Goal: Task Accomplishment & Management: Complete application form

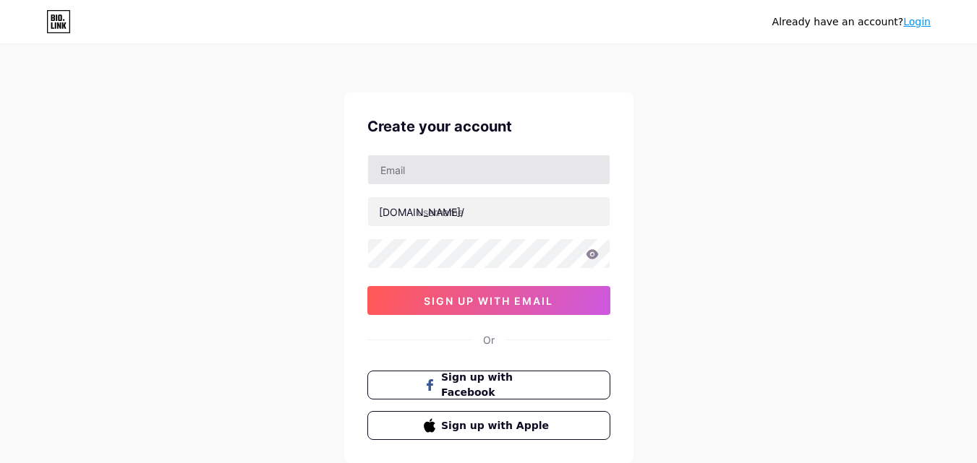
click at [481, 177] on input "text" at bounding box center [488, 169] width 241 height 29
type input "systemmapai@gmail.com"
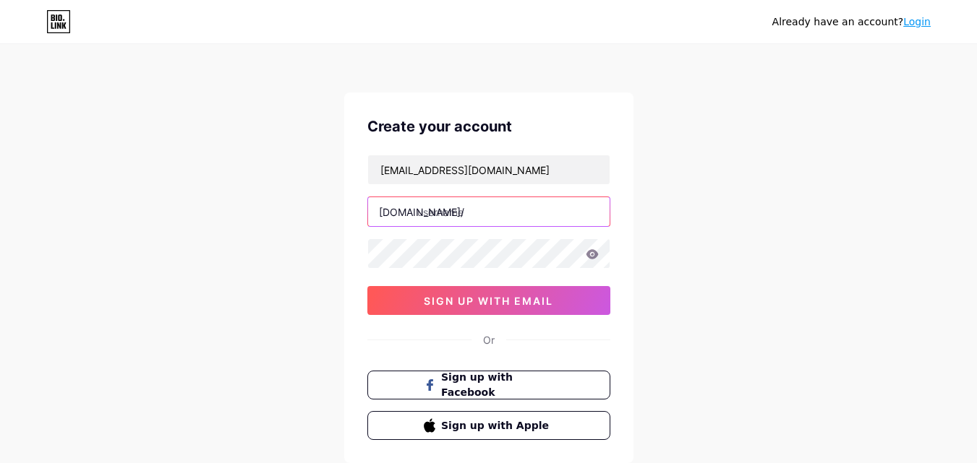
click at [489, 205] on input "text" at bounding box center [488, 211] width 241 height 29
type input "systemmapai"
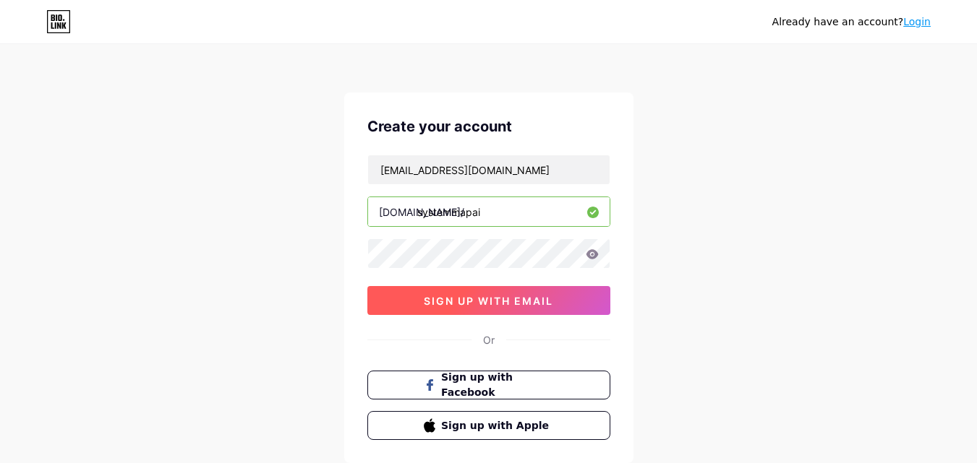
click at [493, 303] on span "sign up with email" at bounding box center [488, 301] width 129 height 12
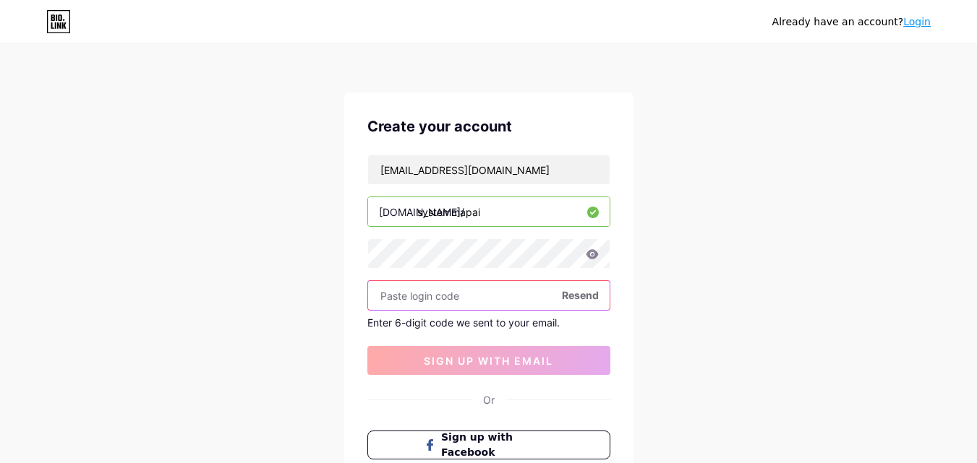
paste input "972757"
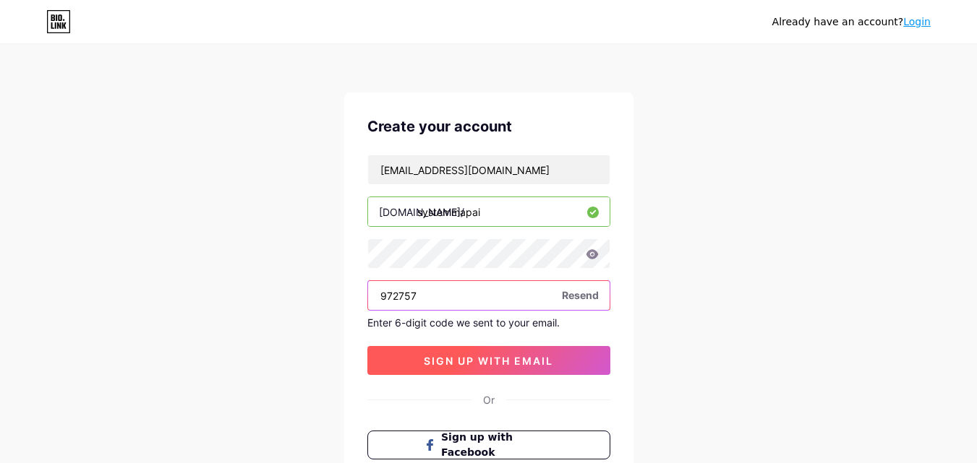
type input "972757"
click at [474, 367] on span "sign up with email" at bounding box center [488, 361] width 129 height 12
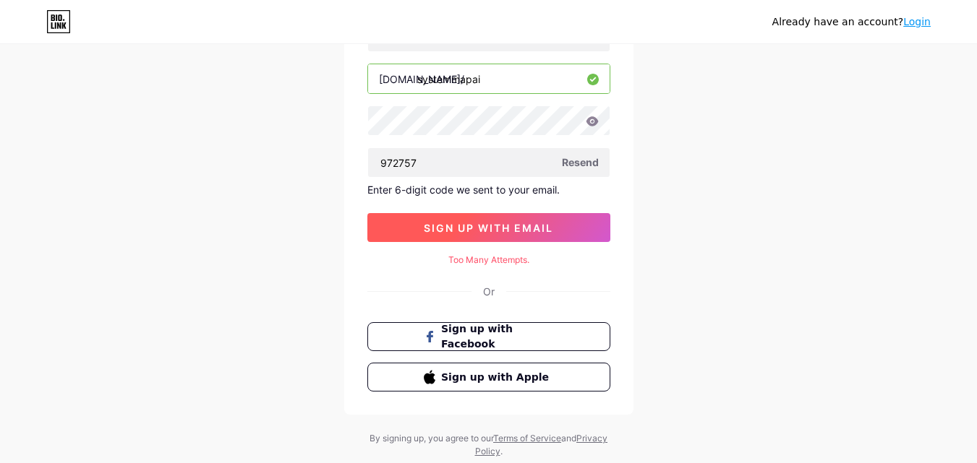
scroll to position [145, 0]
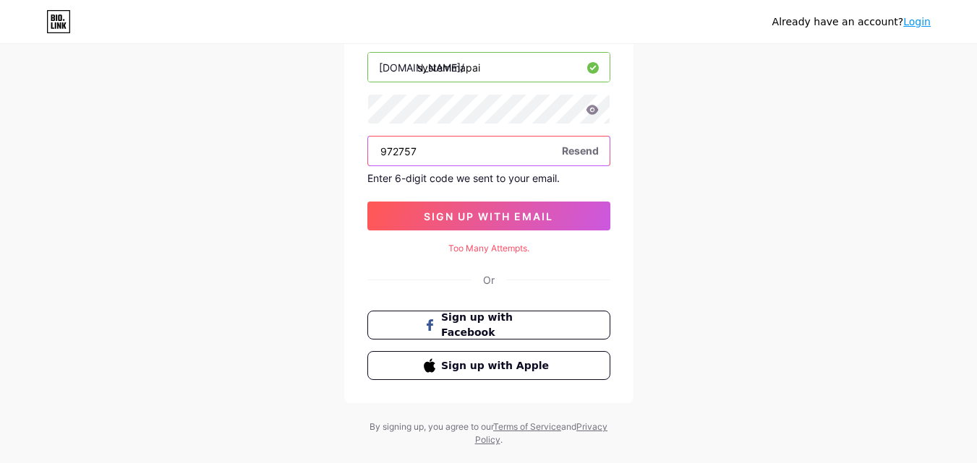
click at [487, 145] on input "972757" at bounding box center [488, 151] width 241 height 29
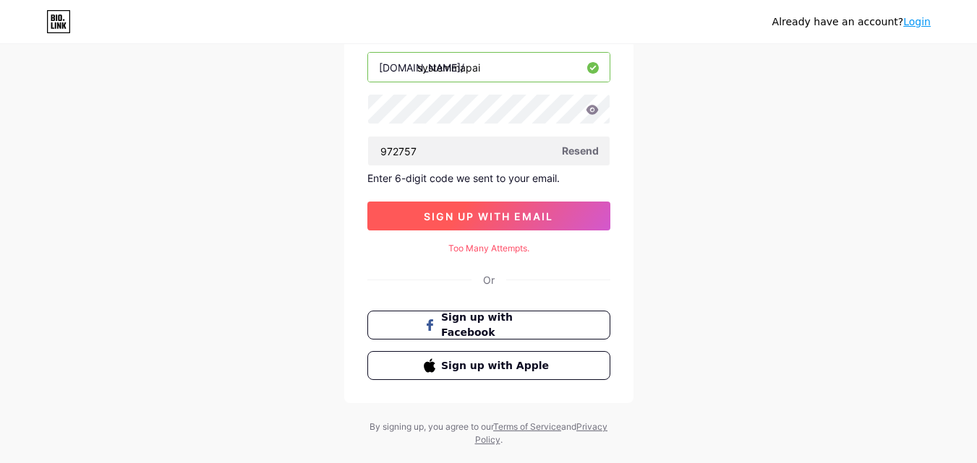
click at [527, 217] on span "sign up with email" at bounding box center [488, 216] width 129 height 12
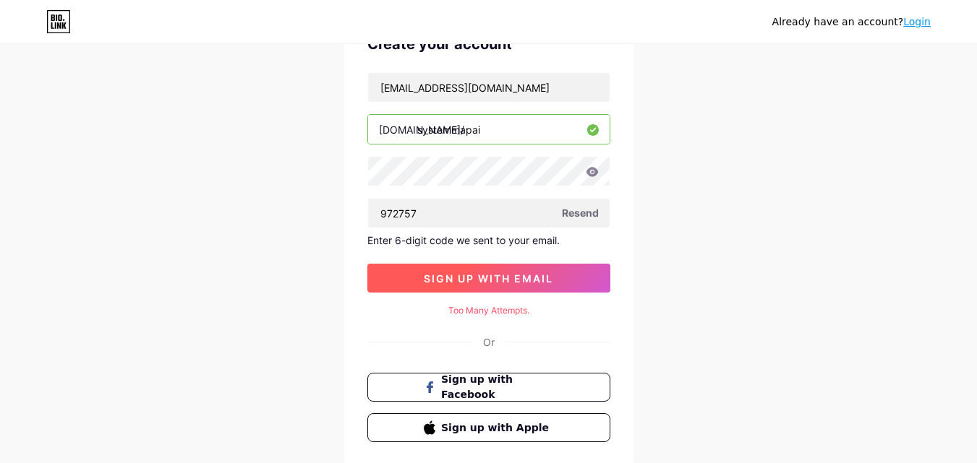
scroll to position [0, 0]
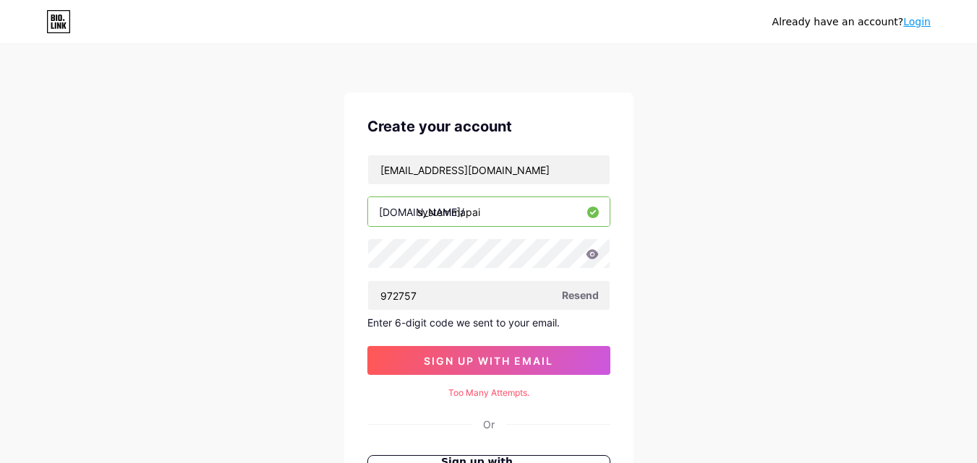
click at [791, 147] on div "Already have an account? Login Create your account systemmapai@gmail.com bio.li…" at bounding box center [488, 319] width 977 height 638
click at [66, 20] on icon at bounding box center [58, 21] width 25 height 23
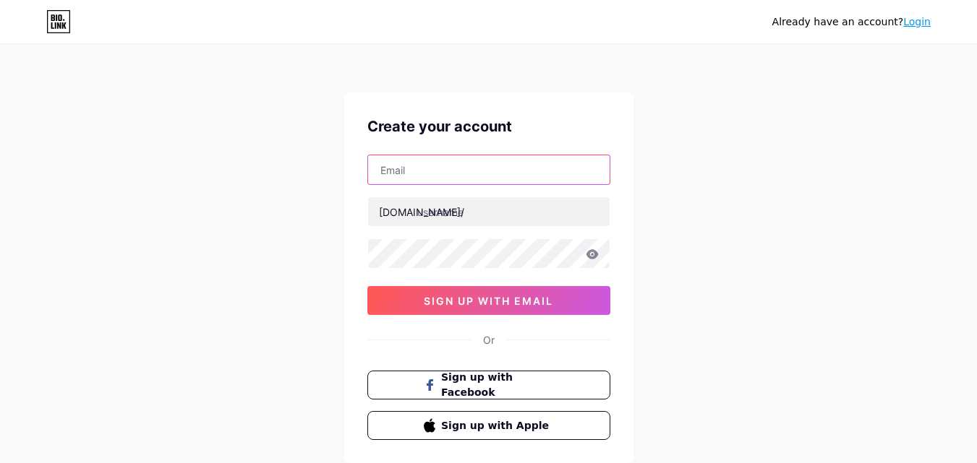
click at [487, 171] on input "text" at bounding box center [488, 169] width 241 height 29
type input "systemmapai@gmail.com"
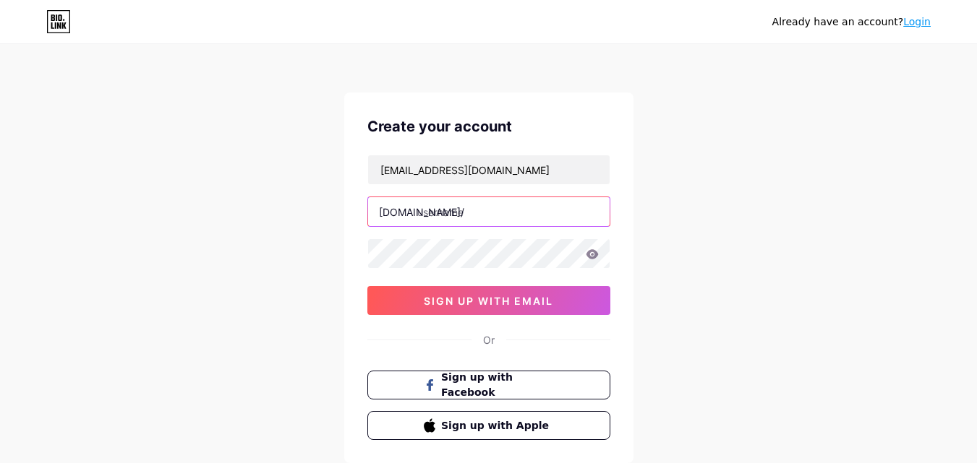
click at [464, 217] on input "text" at bounding box center [488, 211] width 241 height 29
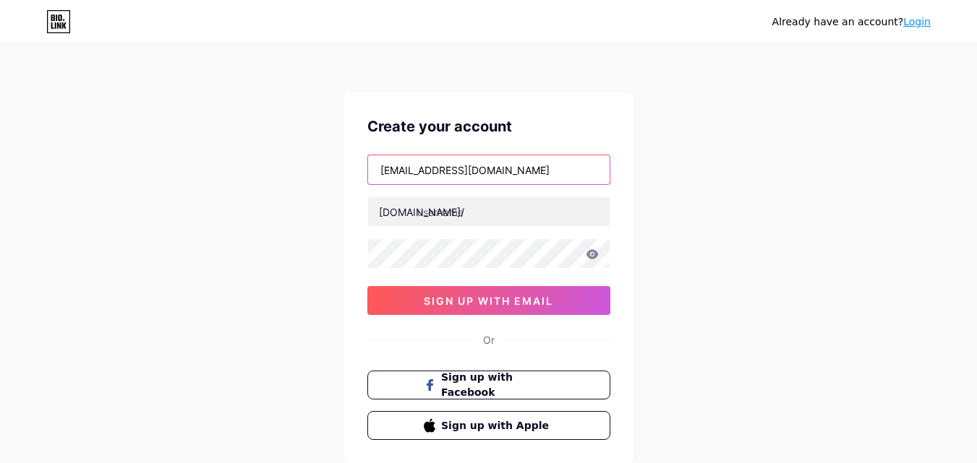
drag, startPoint x: 445, startPoint y: 173, endPoint x: 304, endPoint y: 166, distance: 141.1
click at [304, 166] on div "Already have an account? Login Create your account systemmapai@gmail.com bio.li…" at bounding box center [488, 276] width 977 height 553
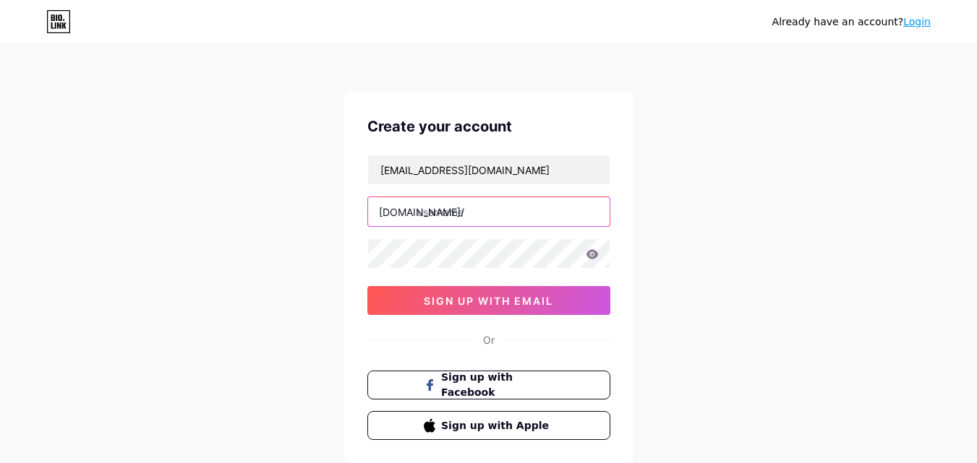
click at [442, 214] on input "text" at bounding box center [488, 211] width 241 height 29
paste input "systemmapai"
type input "systemmapai"
click at [635, 213] on div "Already have an account? Login Create your account systemmapai@gmail.com bio.li…" at bounding box center [488, 276] width 977 height 553
click at [630, 227] on div "Create your account systemmapai@gmail.com bio.link/ systemmapai sign up with em…" at bounding box center [488, 278] width 289 height 371
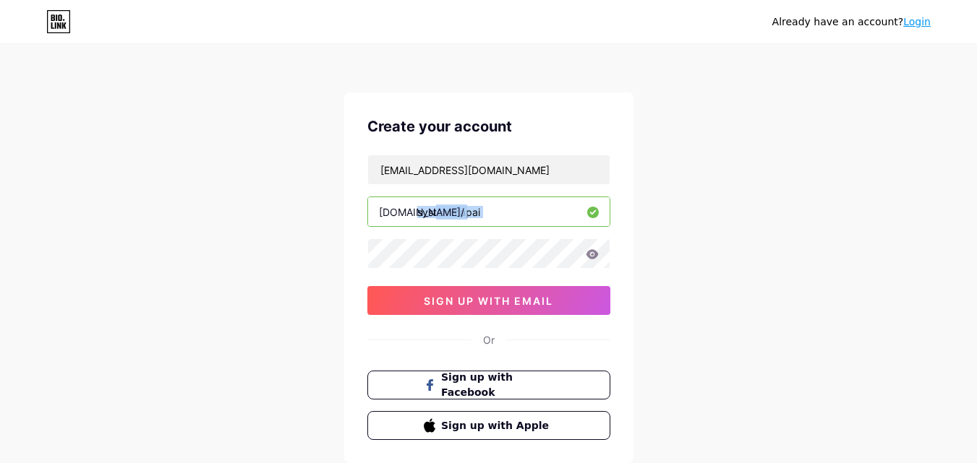
click at [630, 227] on div "Create your account systemmapai@gmail.com bio.link/ systemmapai sign up with em…" at bounding box center [488, 278] width 289 height 371
click at [553, 271] on div "systemmapai@gmail.com bio.link/ systemmapai sign up with email" at bounding box center [488, 235] width 243 height 160
click at [609, 258] on div at bounding box center [488, 254] width 243 height 30
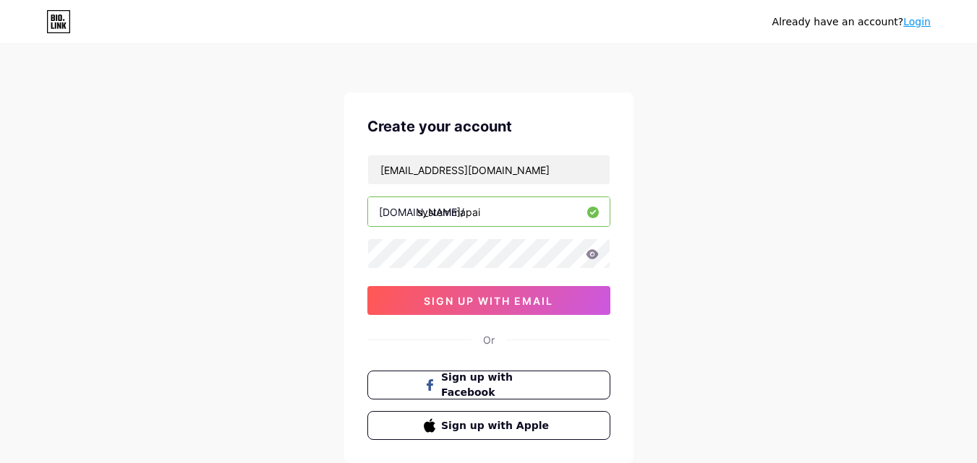
click at [591, 258] on icon at bounding box center [592, 253] width 12 height 9
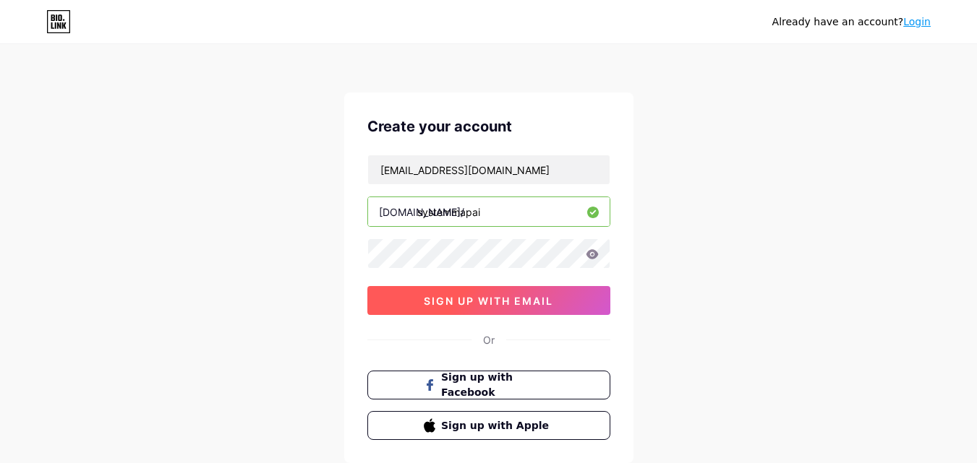
click at [504, 297] on span "sign up with email" at bounding box center [488, 301] width 129 height 12
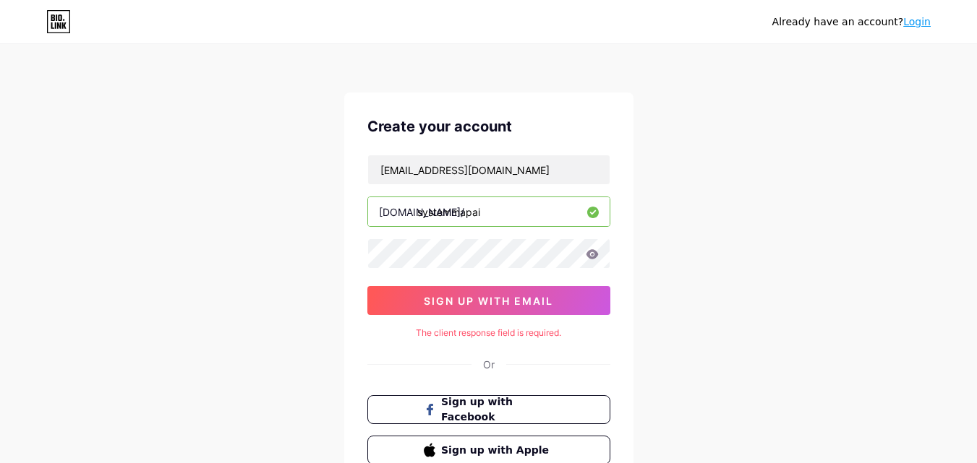
click at [626, 278] on div "Create your account systemmapai@gmail.com bio.link/ systemmapai sign up with em…" at bounding box center [488, 290] width 289 height 395
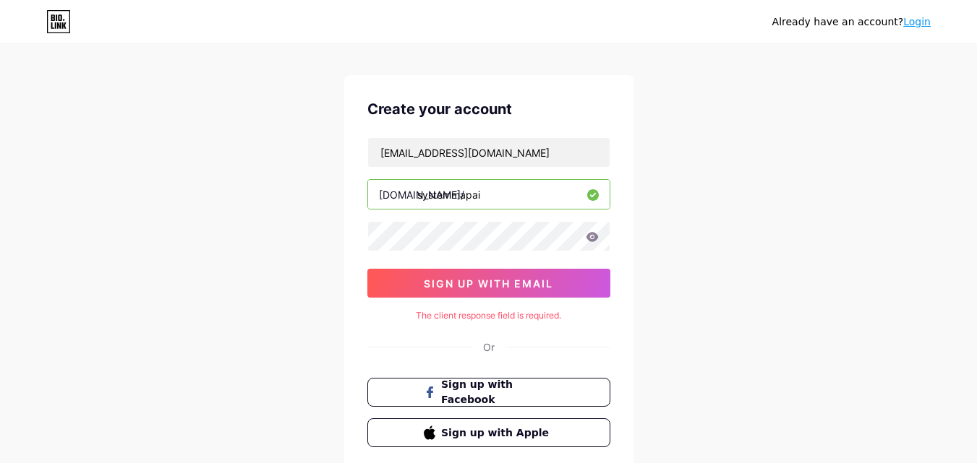
scroll to position [114, 0]
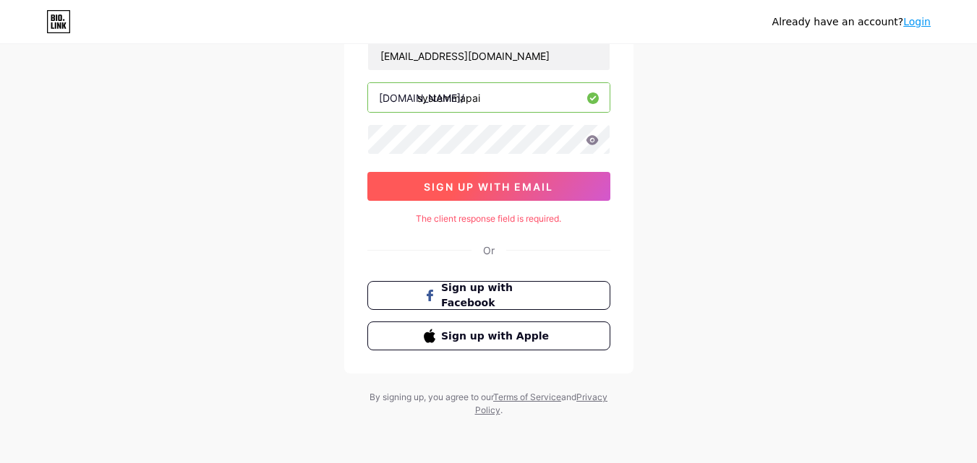
click at [498, 191] on span "sign up with email" at bounding box center [488, 187] width 129 height 12
click at [499, 190] on span "sign up with email" at bounding box center [488, 187] width 129 height 12
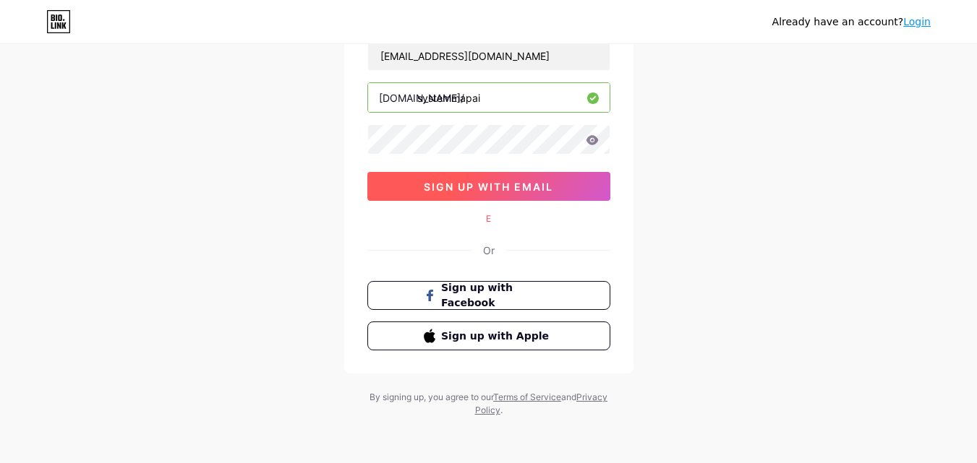
click at [499, 190] on span "sign up with email" at bounding box center [488, 187] width 129 height 12
click at [715, 127] on div "Already have an account? Login Create your account systemmapai@gmail.com bio.li…" at bounding box center [488, 175] width 977 height 578
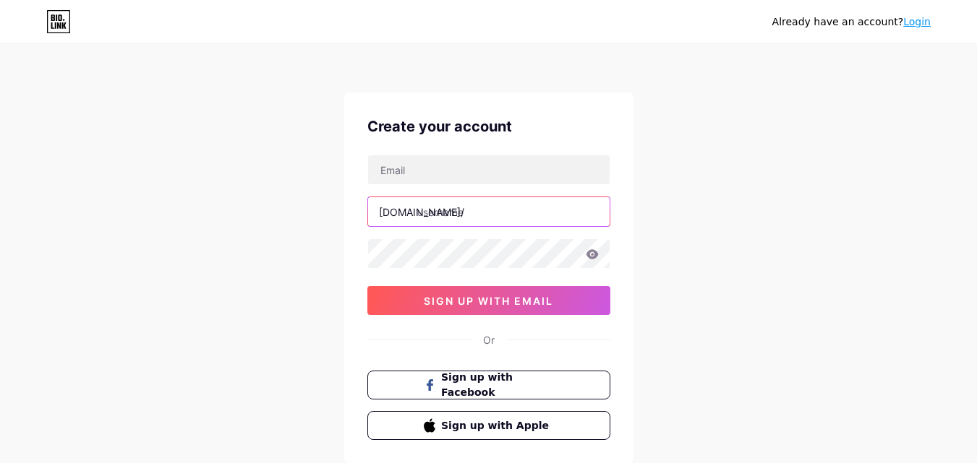
click at [523, 202] on input "text" at bounding box center [488, 211] width 241 height 29
